Goal: Find contact information: Find contact information

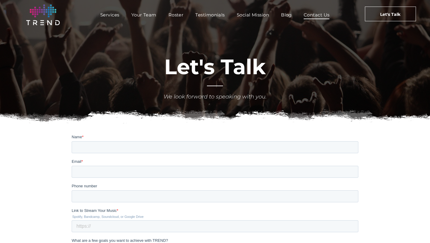
click at [315, 12] on span "Contact Us" at bounding box center [317, 14] width 26 height 9
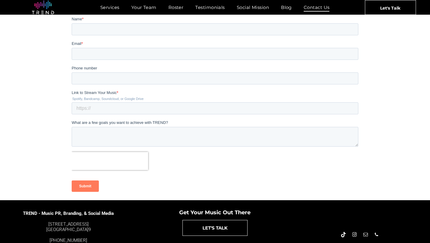
scroll to position [139, 0]
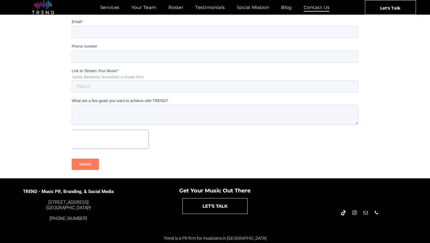
click at [366, 211] on span "email" at bounding box center [365, 212] width 7 height 7
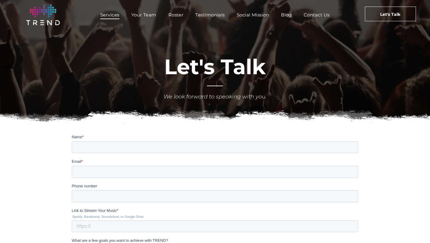
click at [111, 13] on span "Services" at bounding box center [109, 14] width 19 height 9
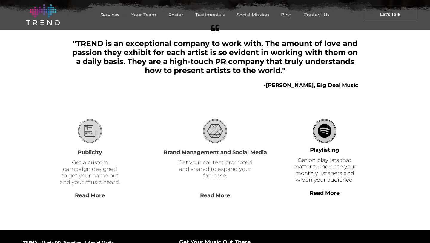
scroll to position [160, 0]
